Goal: Navigation & Orientation: Find specific page/section

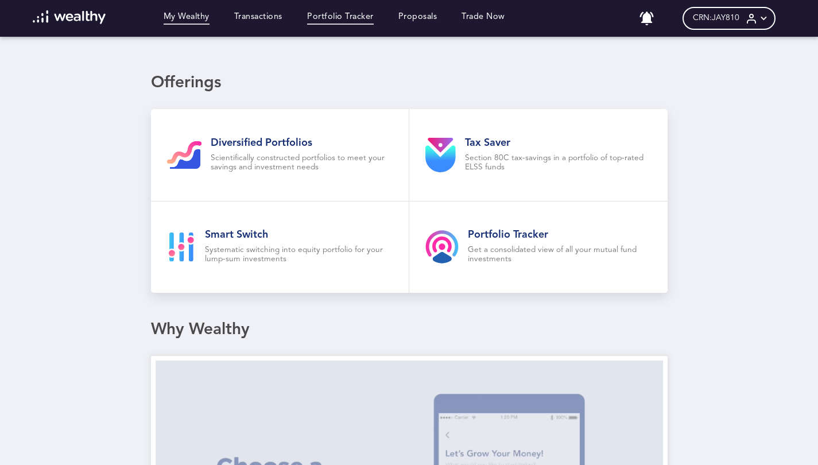
click at [334, 18] on link "Portfolio Tracker" at bounding box center [340, 18] width 67 height 13
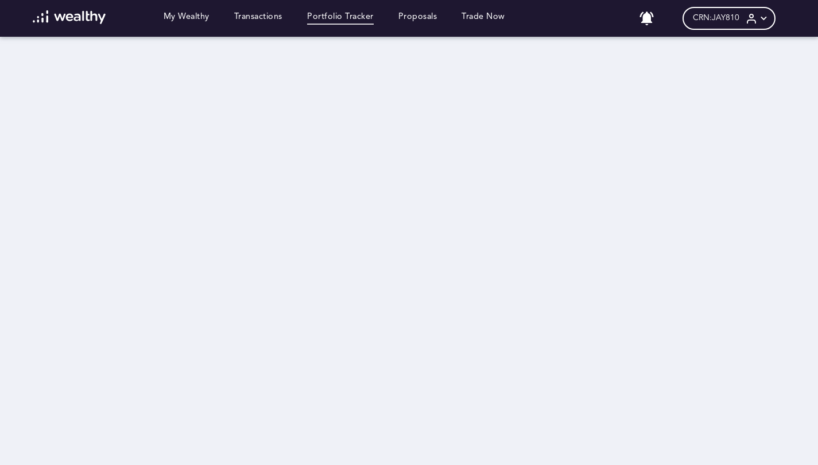
click at [770, 16] on icon at bounding box center [763, 19] width 12 height 12
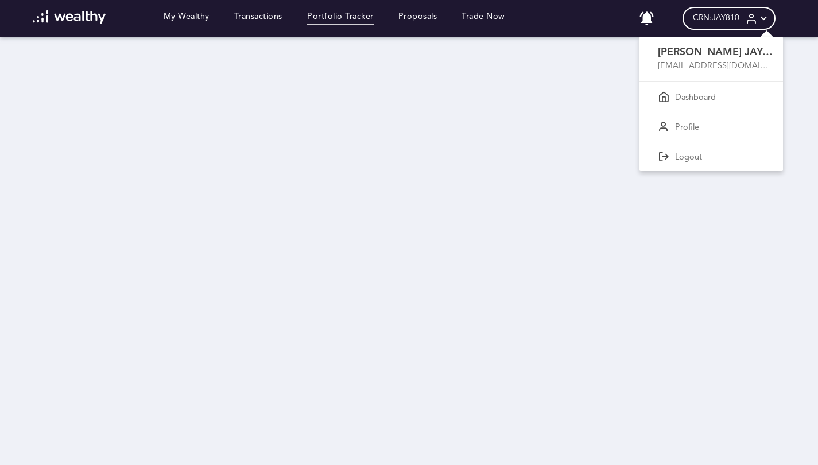
click at [557, 114] on div at bounding box center [409, 232] width 818 height 465
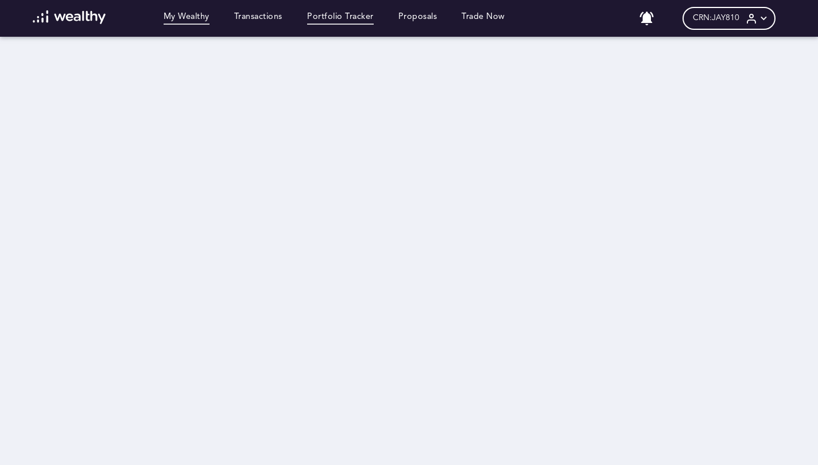
click at [187, 17] on link "My Wealthy" at bounding box center [187, 18] width 46 height 13
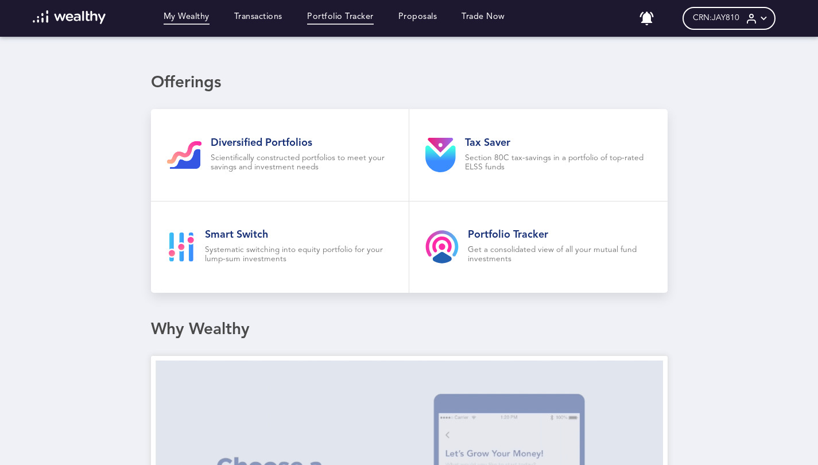
click at [353, 15] on link "Portfolio Tracker" at bounding box center [340, 18] width 67 height 13
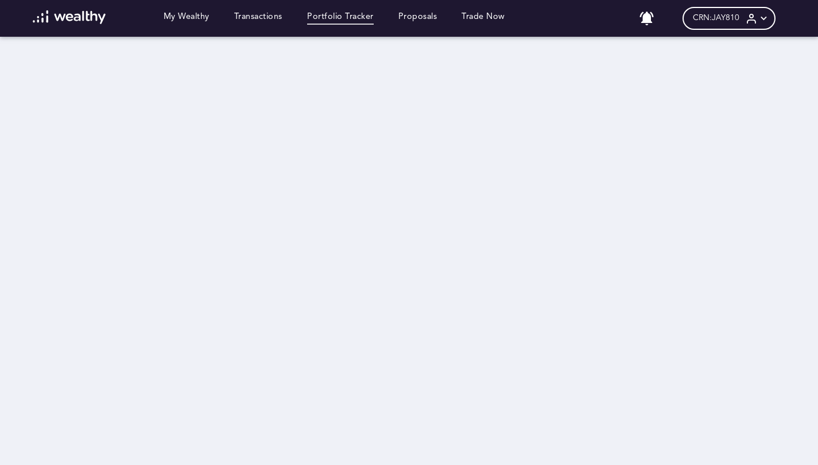
click at [757, 20] on icon at bounding box center [751, 19] width 12 height 12
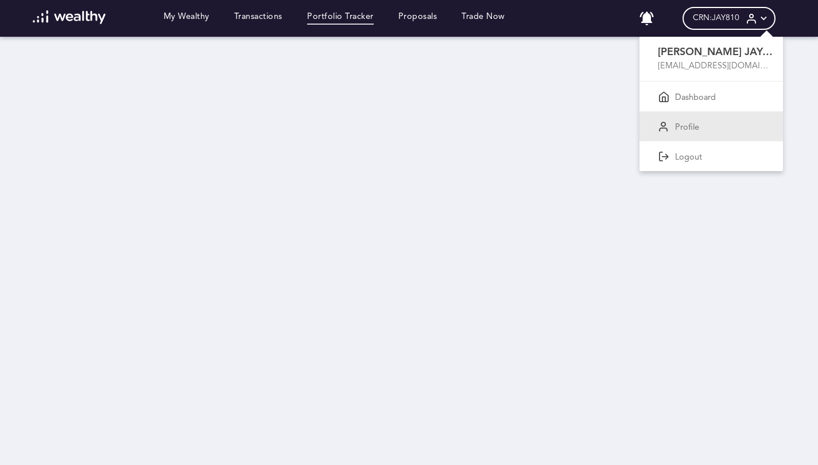
click at [683, 128] on div "Profile" at bounding box center [710, 126] width 143 height 30
